Goal: Navigation & Orientation: Go to known website

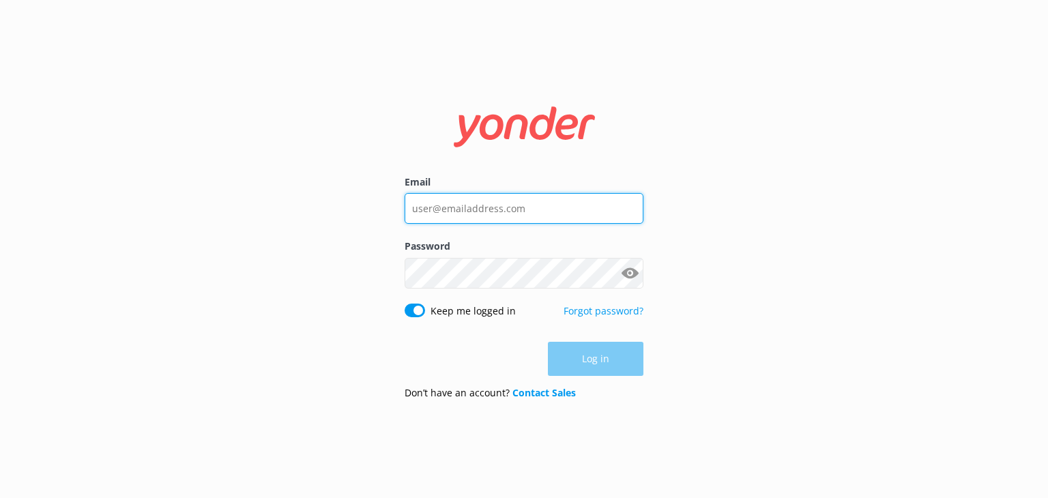
type input "[EMAIL_ADDRESS][DOMAIN_NAME]"
click at [589, 368] on div "Log in" at bounding box center [523, 359] width 239 height 34
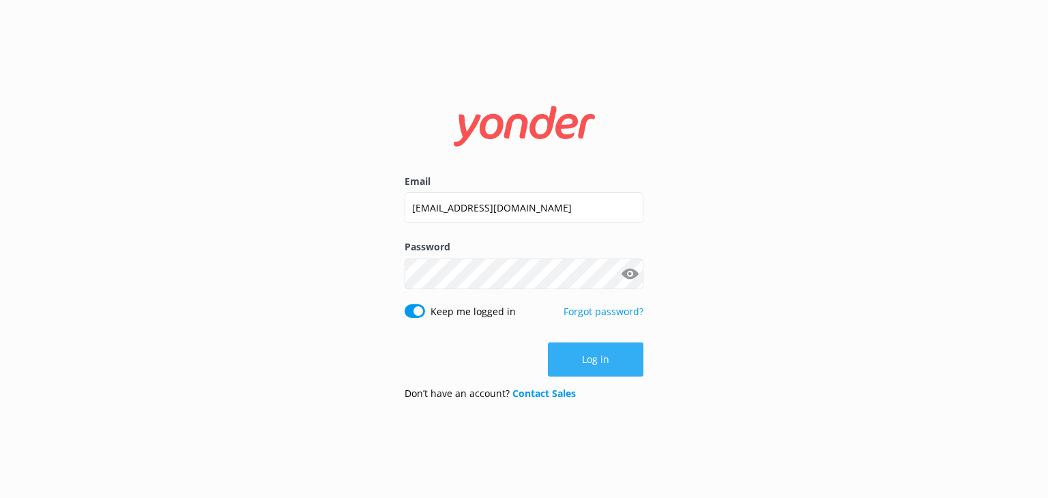
click at [597, 346] on button "Log in" at bounding box center [595, 359] width 95 height 34
